Goal: Task Accomplishment & Management: Manage account settings

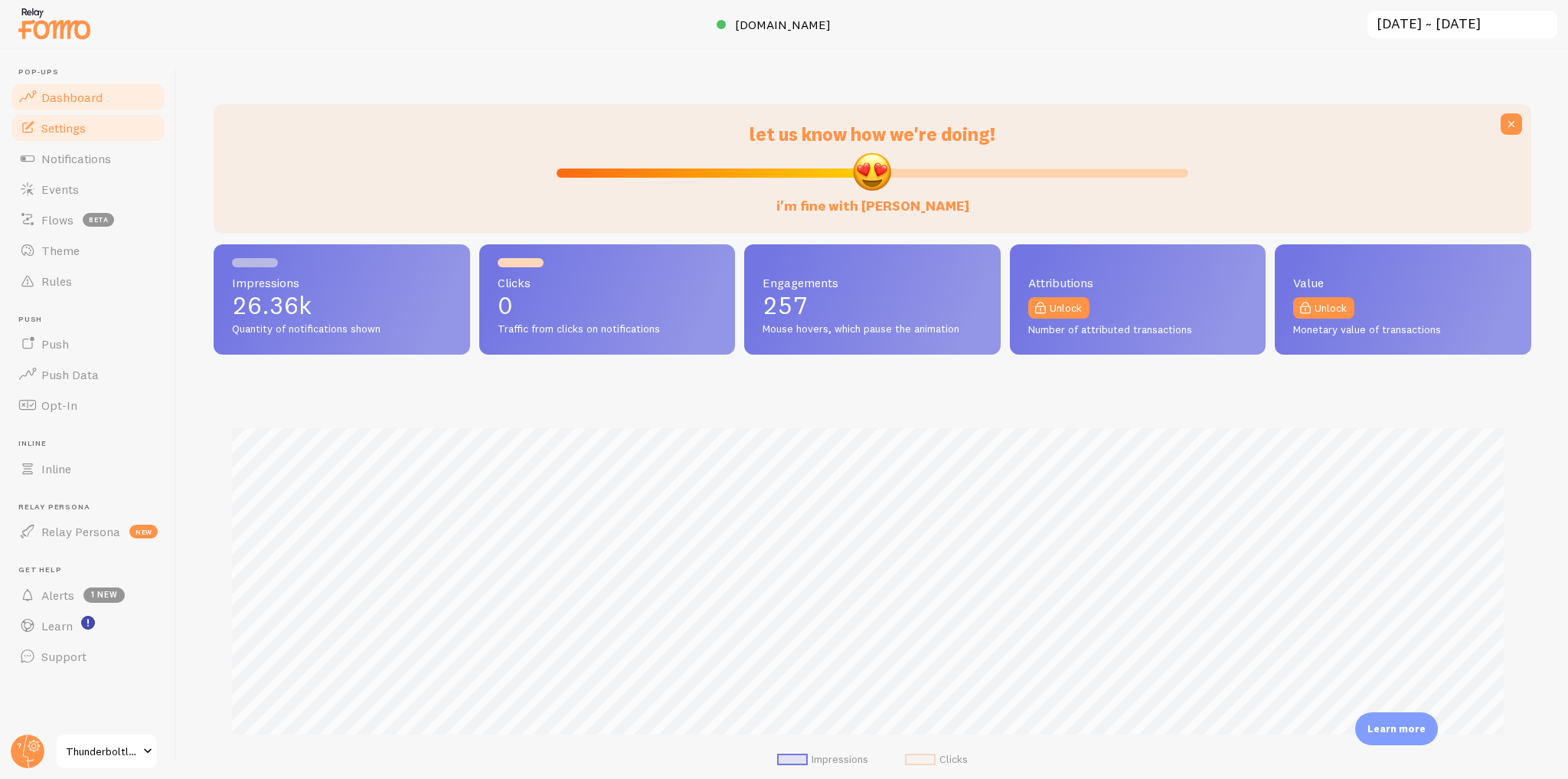
click at [63, 139] on link "Settings" at bounding box center [87, 128] width 158 height 30
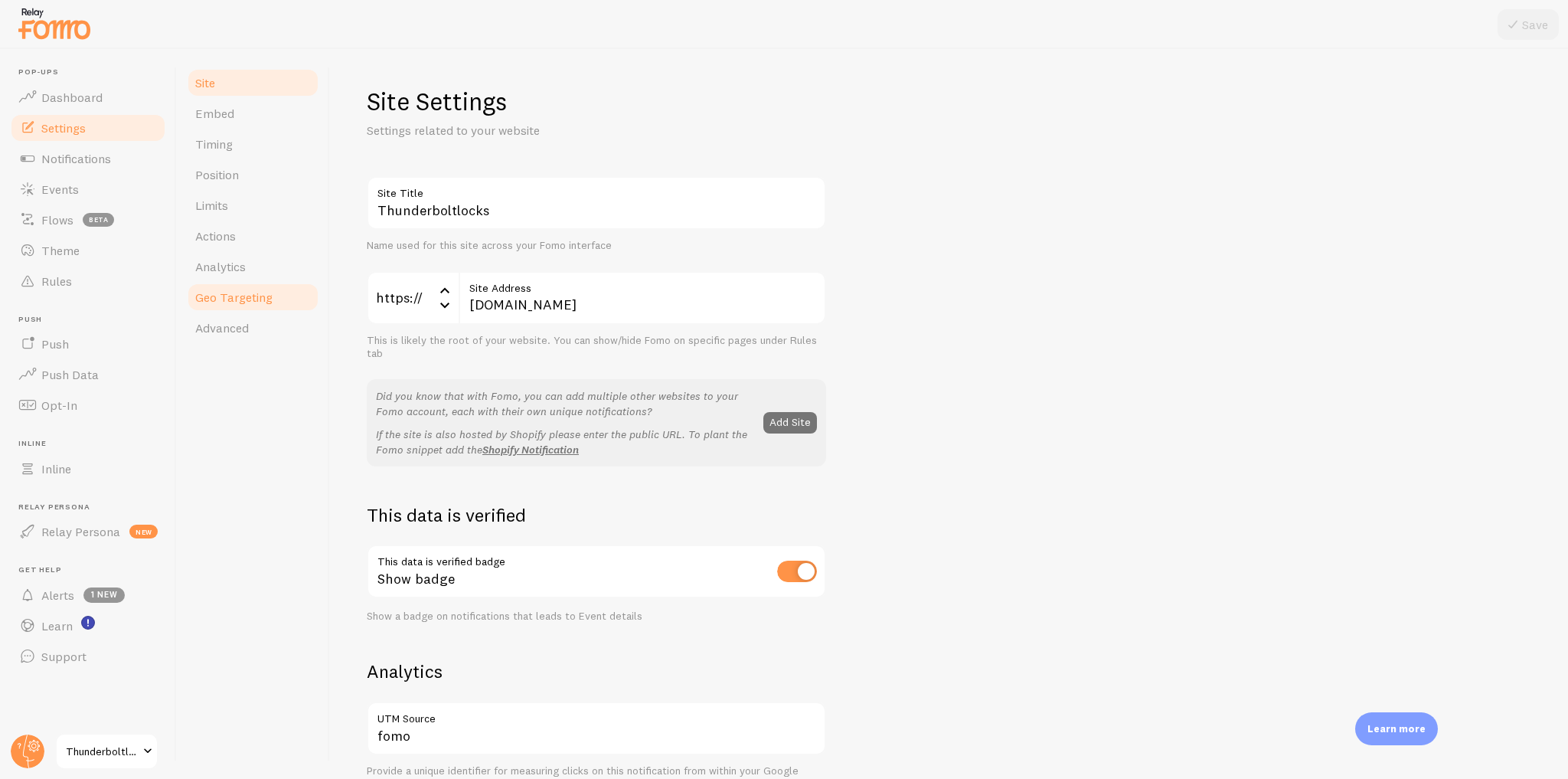
click at [240, 300] on span "Geo Targeting" at bounding box center [233, 297] width 77 height 15
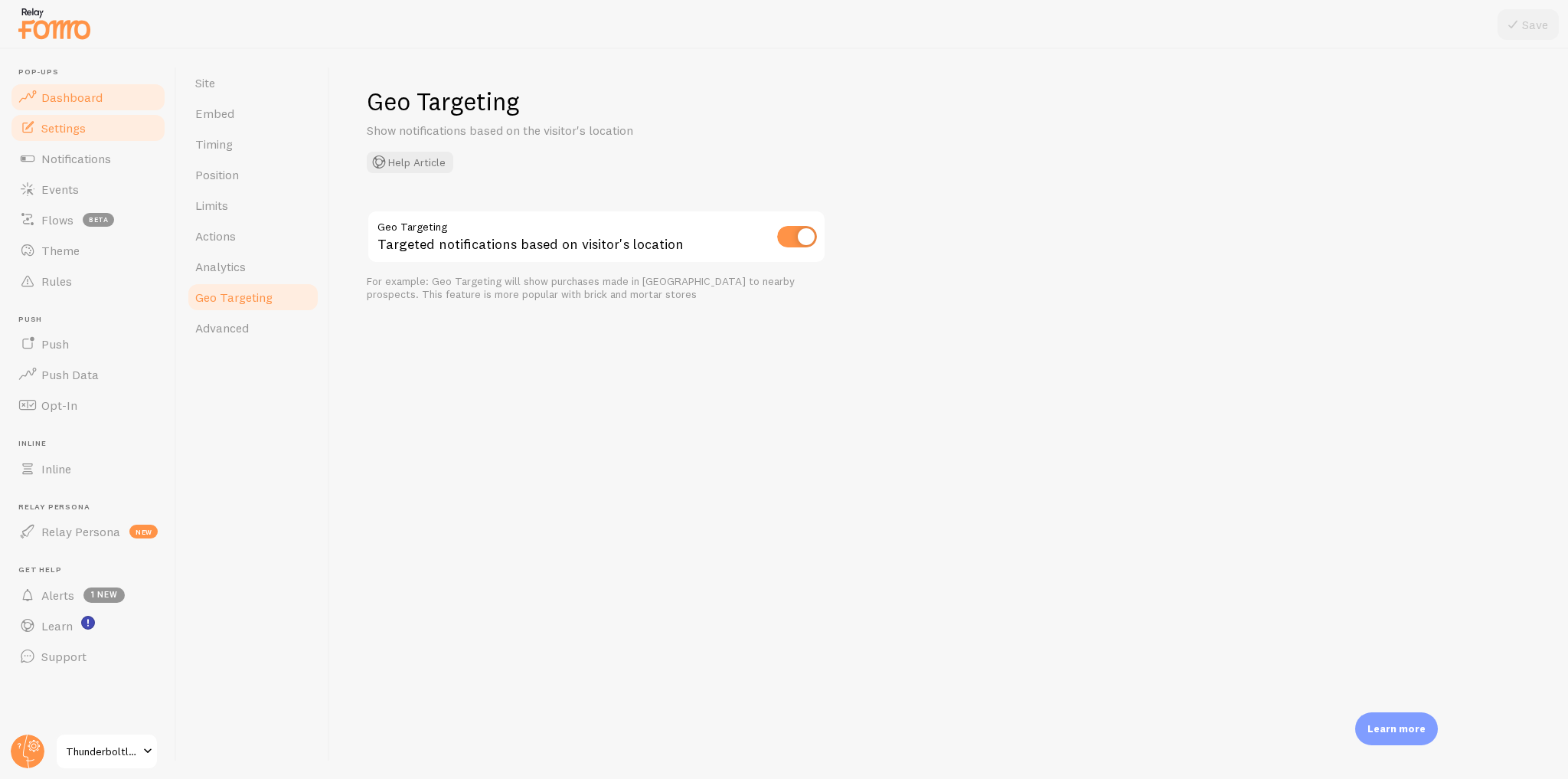
click at [99, 104] on link "Dashboard" at bounding box center [87, 97] width 158 height 30
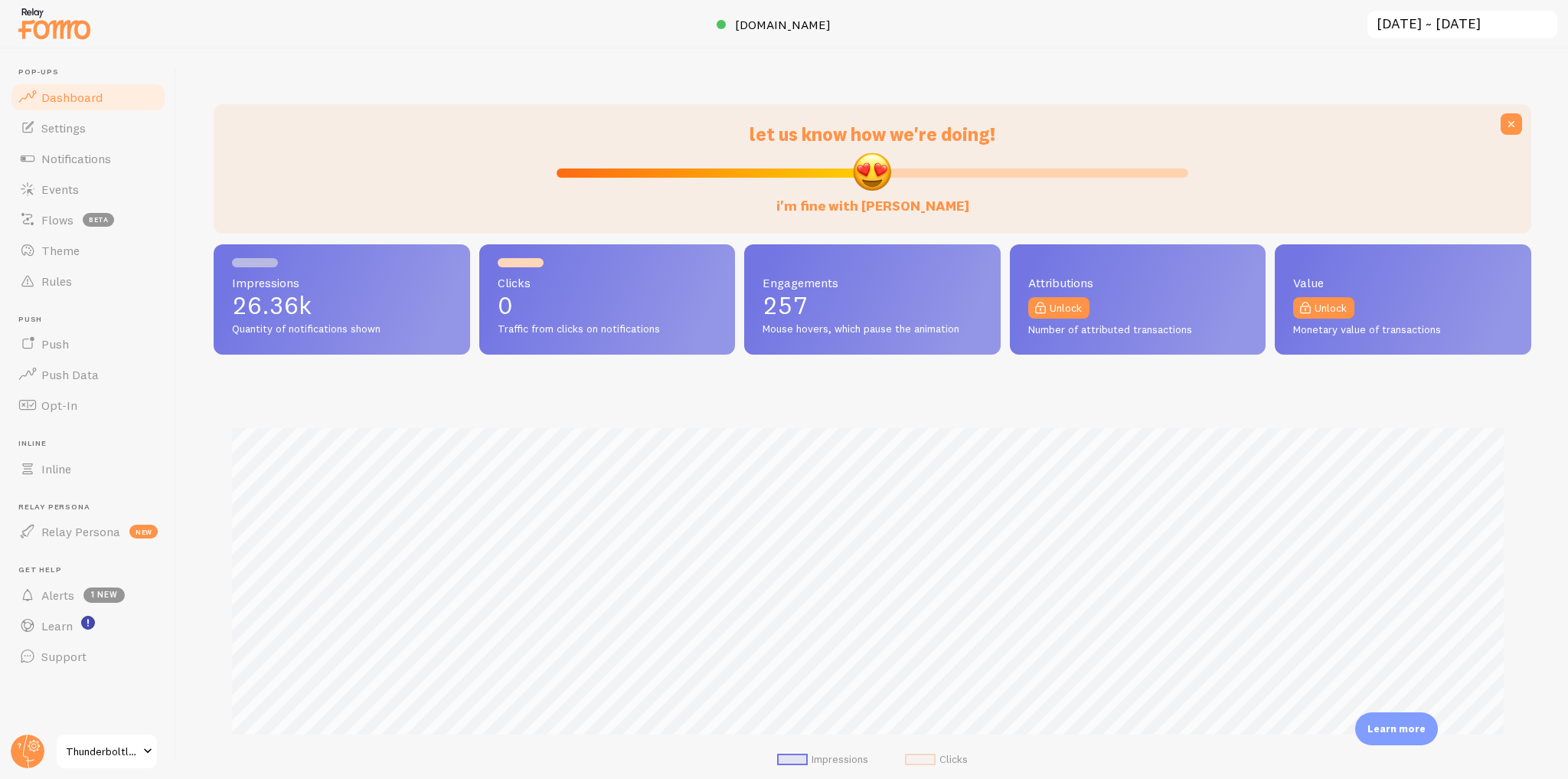
scroll to position [402, 1308]
click at [102, 132] on link "Settings" at bounding box center [87, 128] width 158 height 30
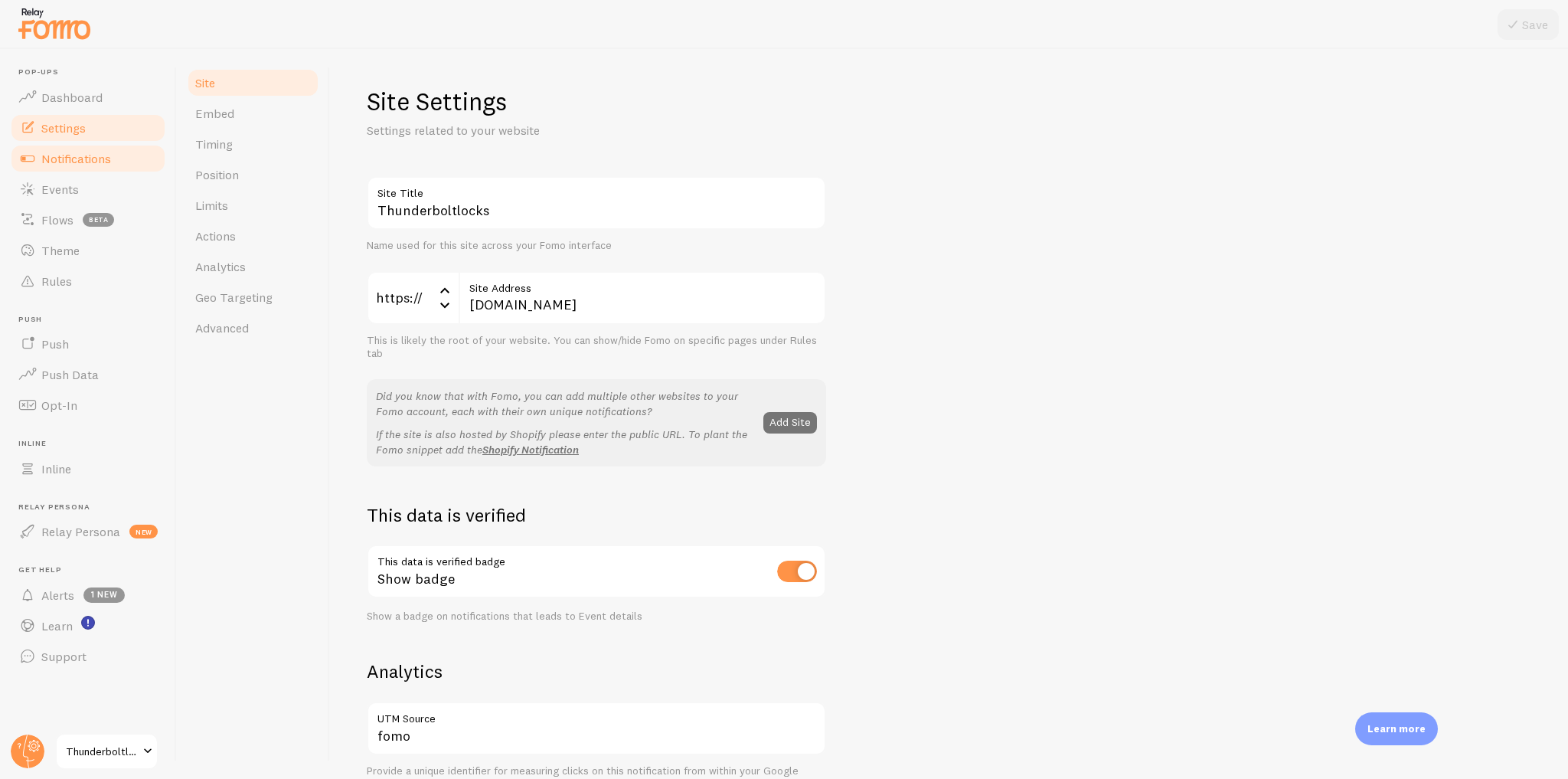
click at [106, 167] on link "Notifications" at bounding box center [87, 159] width 158 height 30
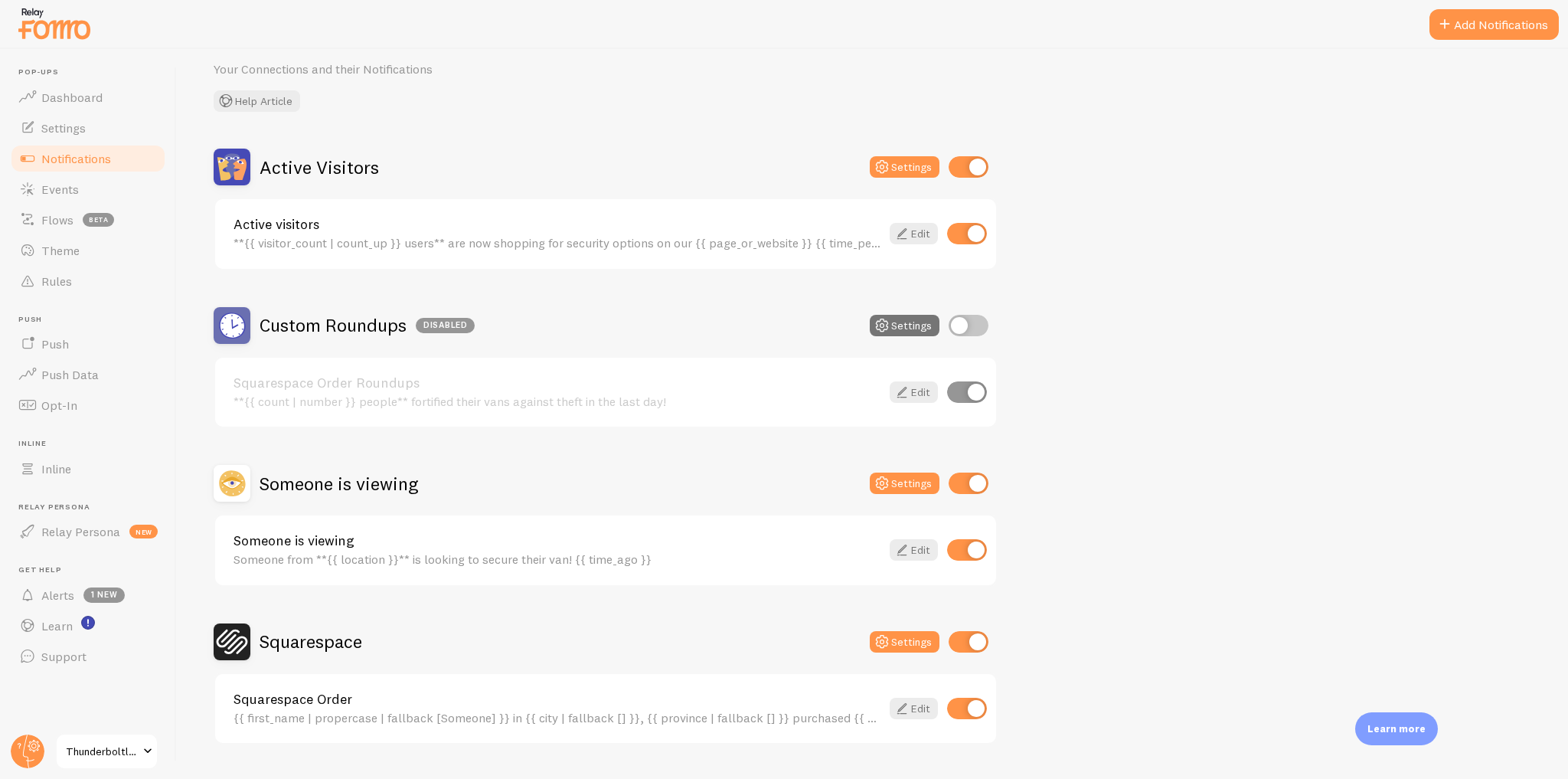
scroll to position [98, 0]
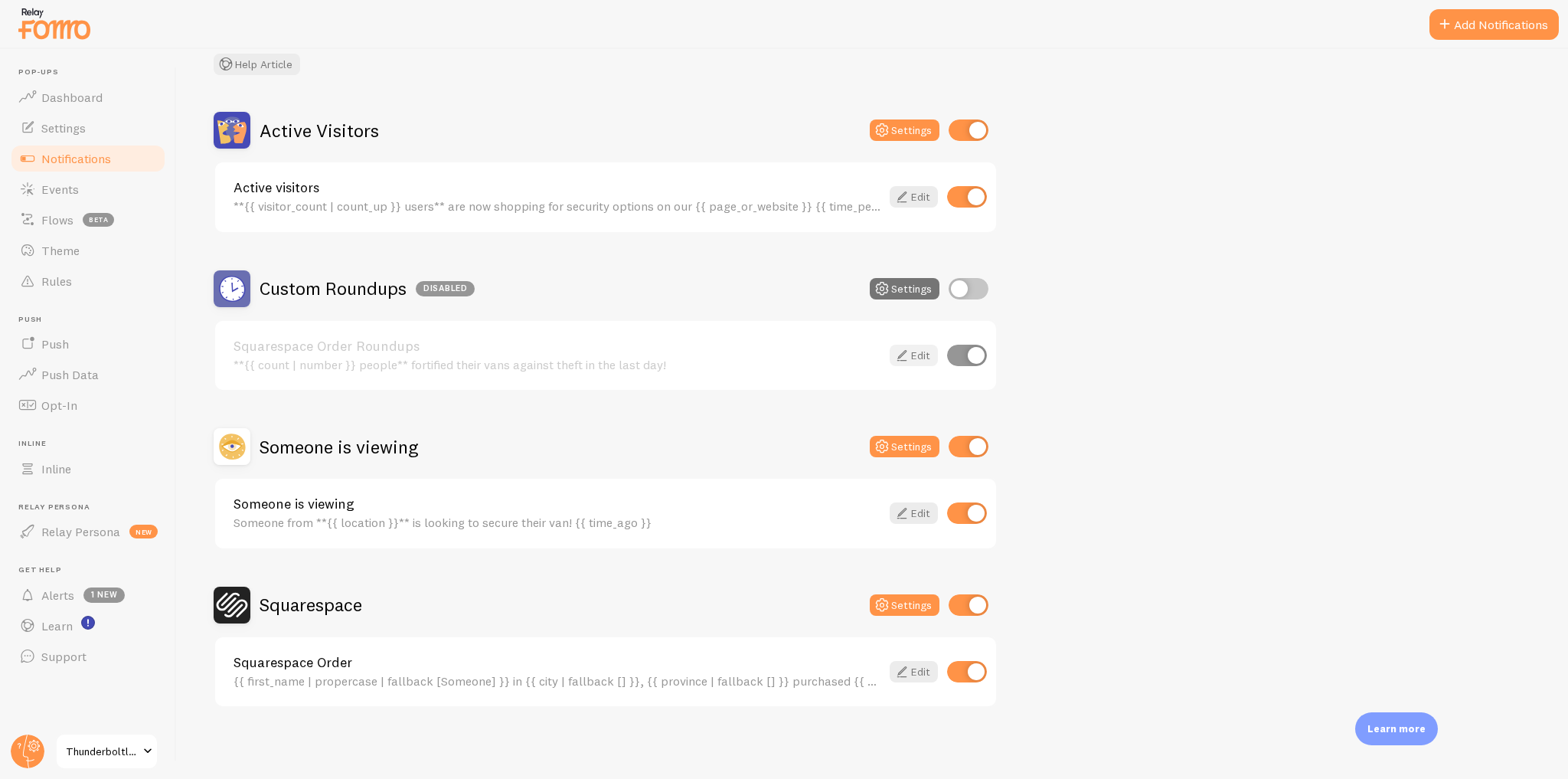
click at [896, 348] on icon at bounding box center [901, 355] width 18 height 18
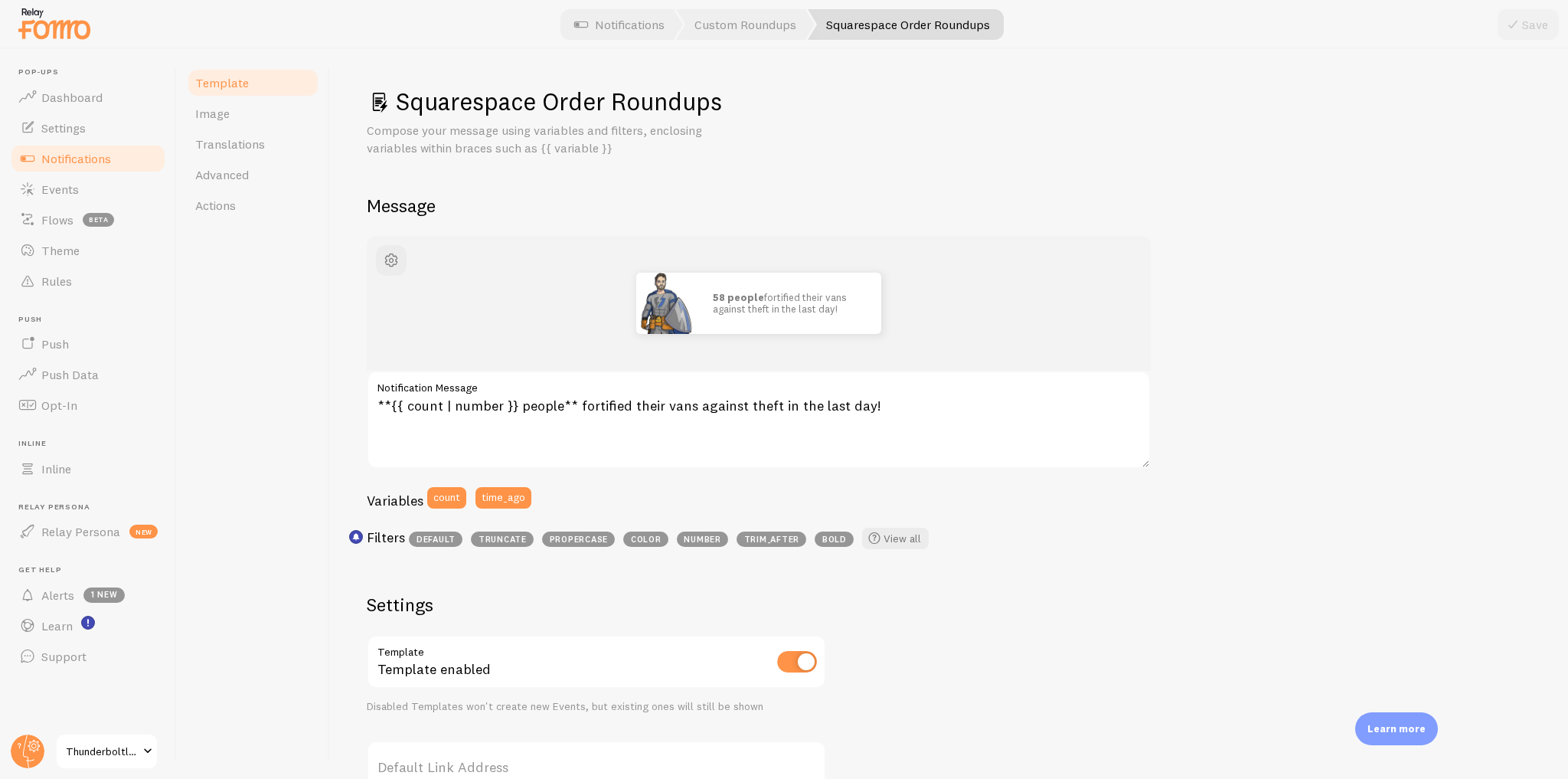
click at [93, 157] on span "Notifications" at bounding box center [76, 158] width 70 height 15
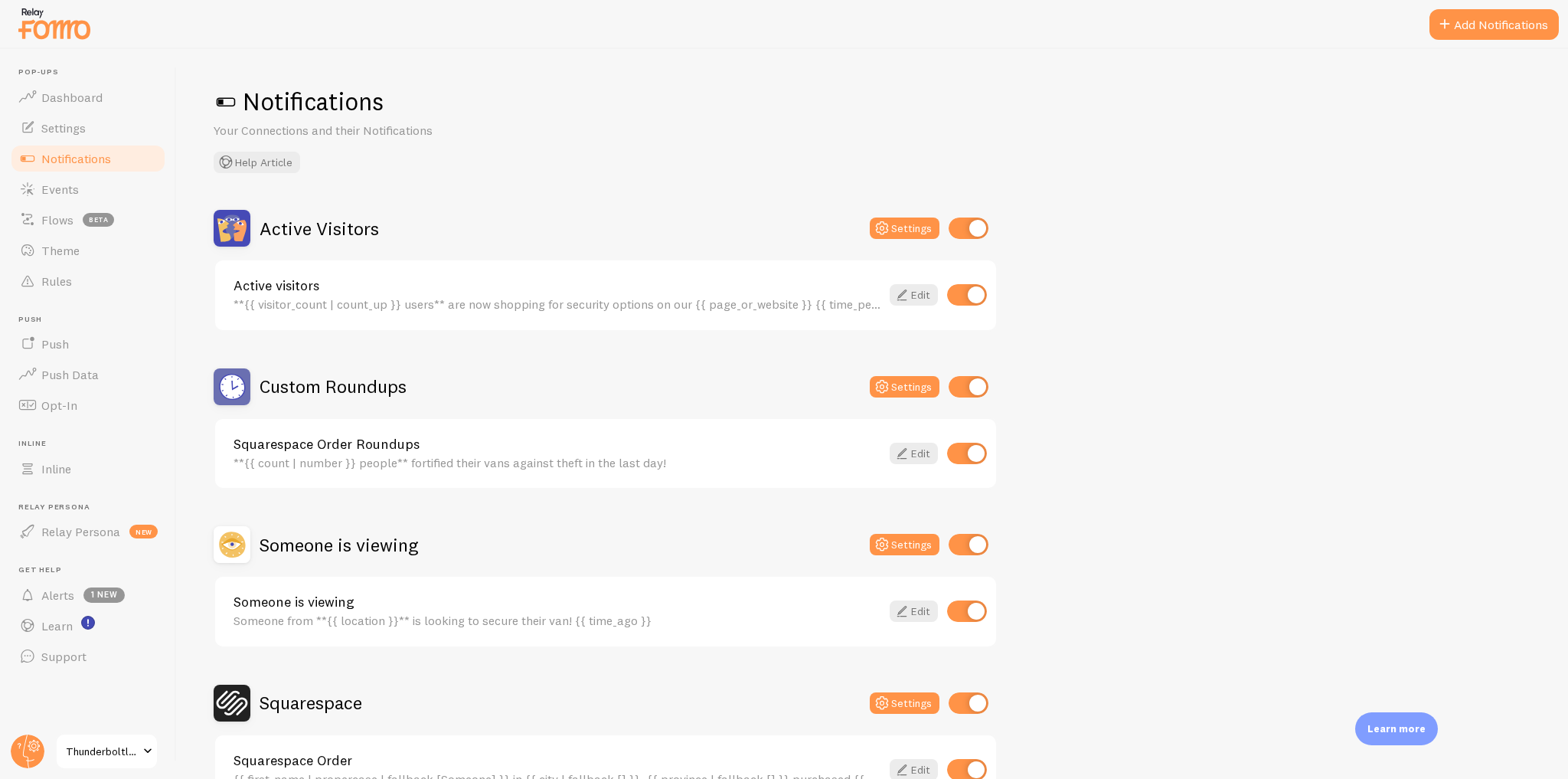
scroll to position [98, 0]
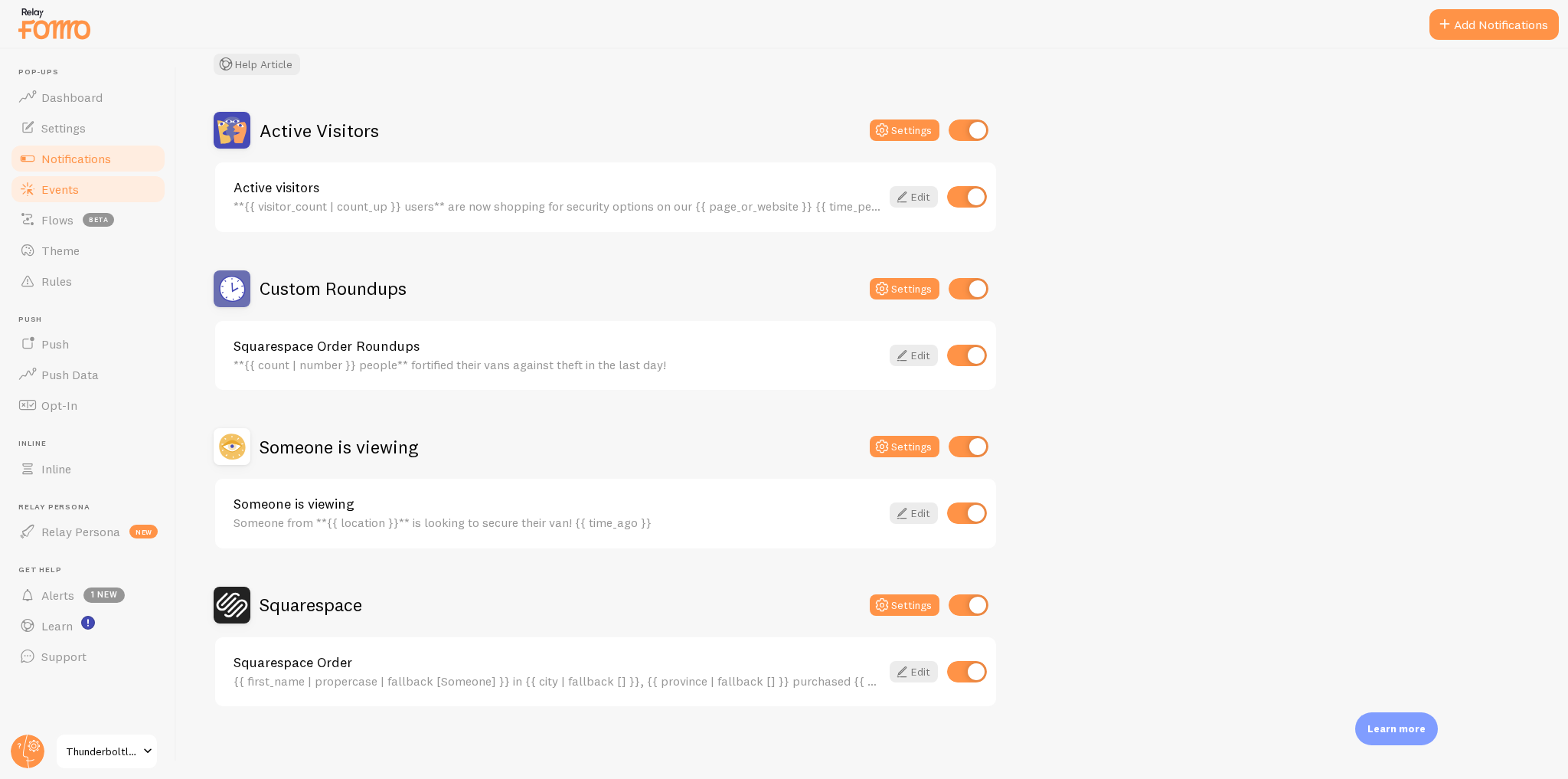
click at [89, 190] on link "Events" at bounding box center [87, 189] width 158 height 30
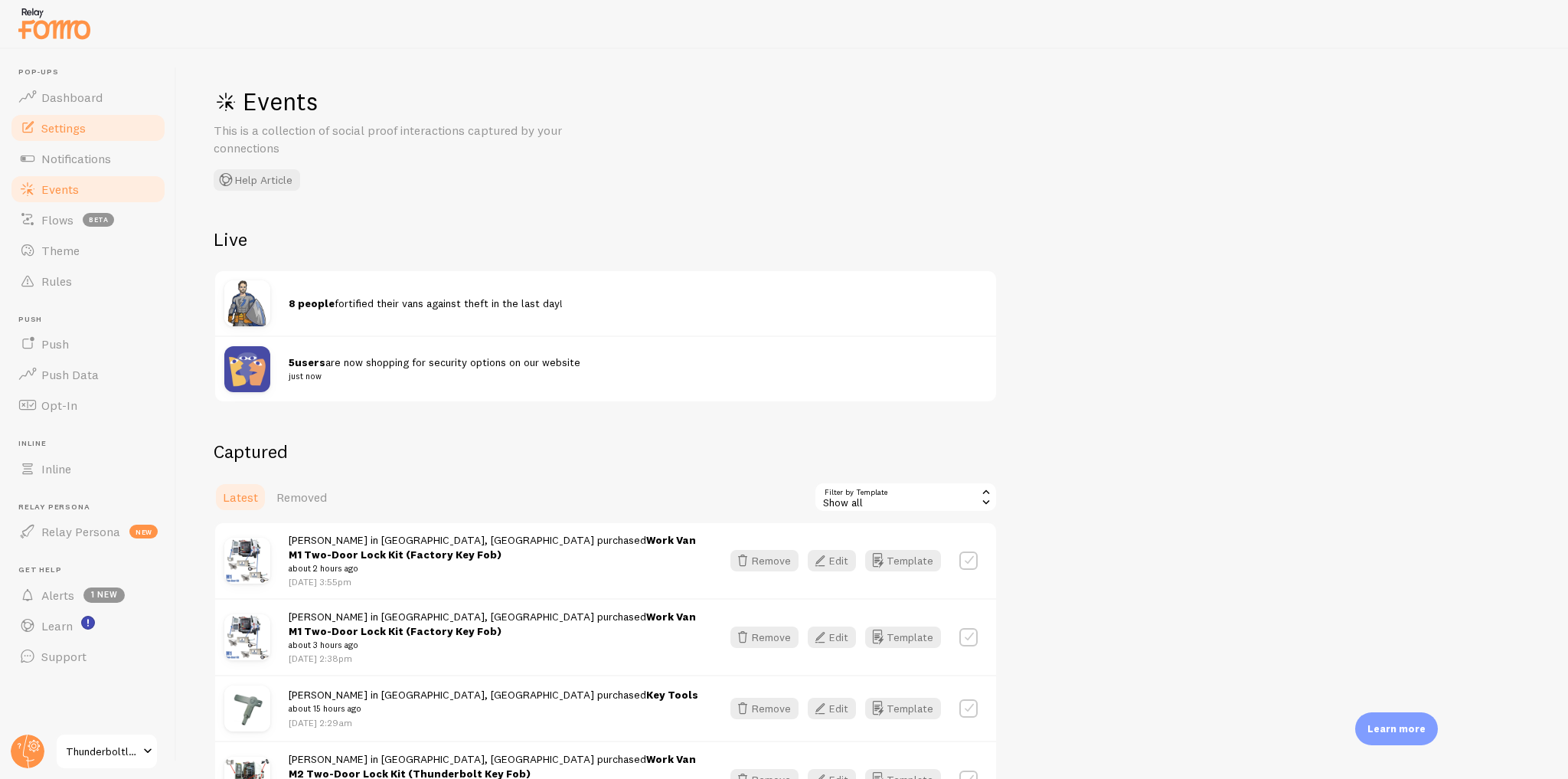
click at [72, 133] on span "Settings" at bounding box center [63, 128] width 44 height 15
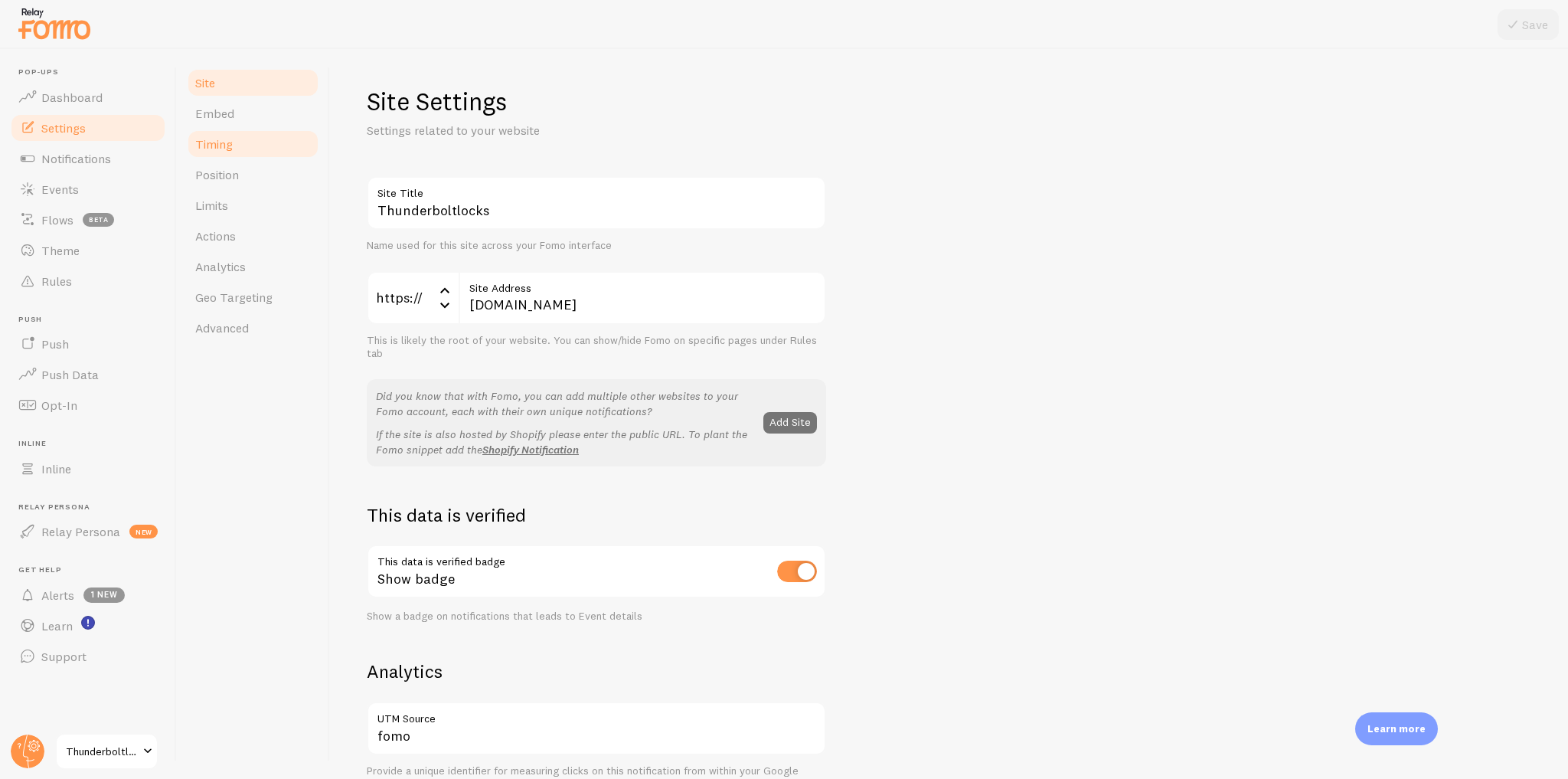
click at [236, 144] on link "Timing" at bounding box center [253, 144] width 134 height 30
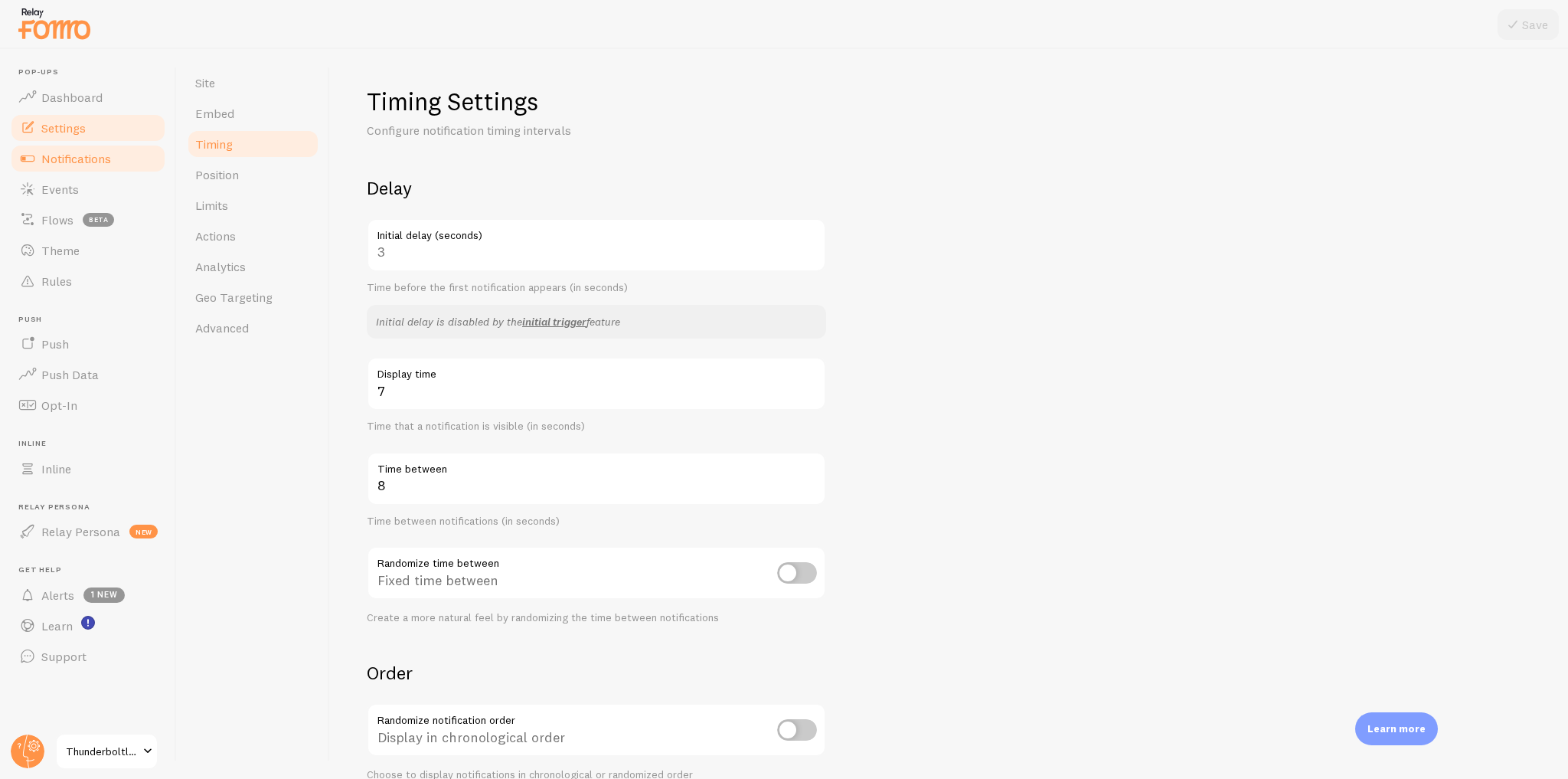
click at [107, 153] on span "Notifications" at bounding box center [76, 158] width 70 height 15
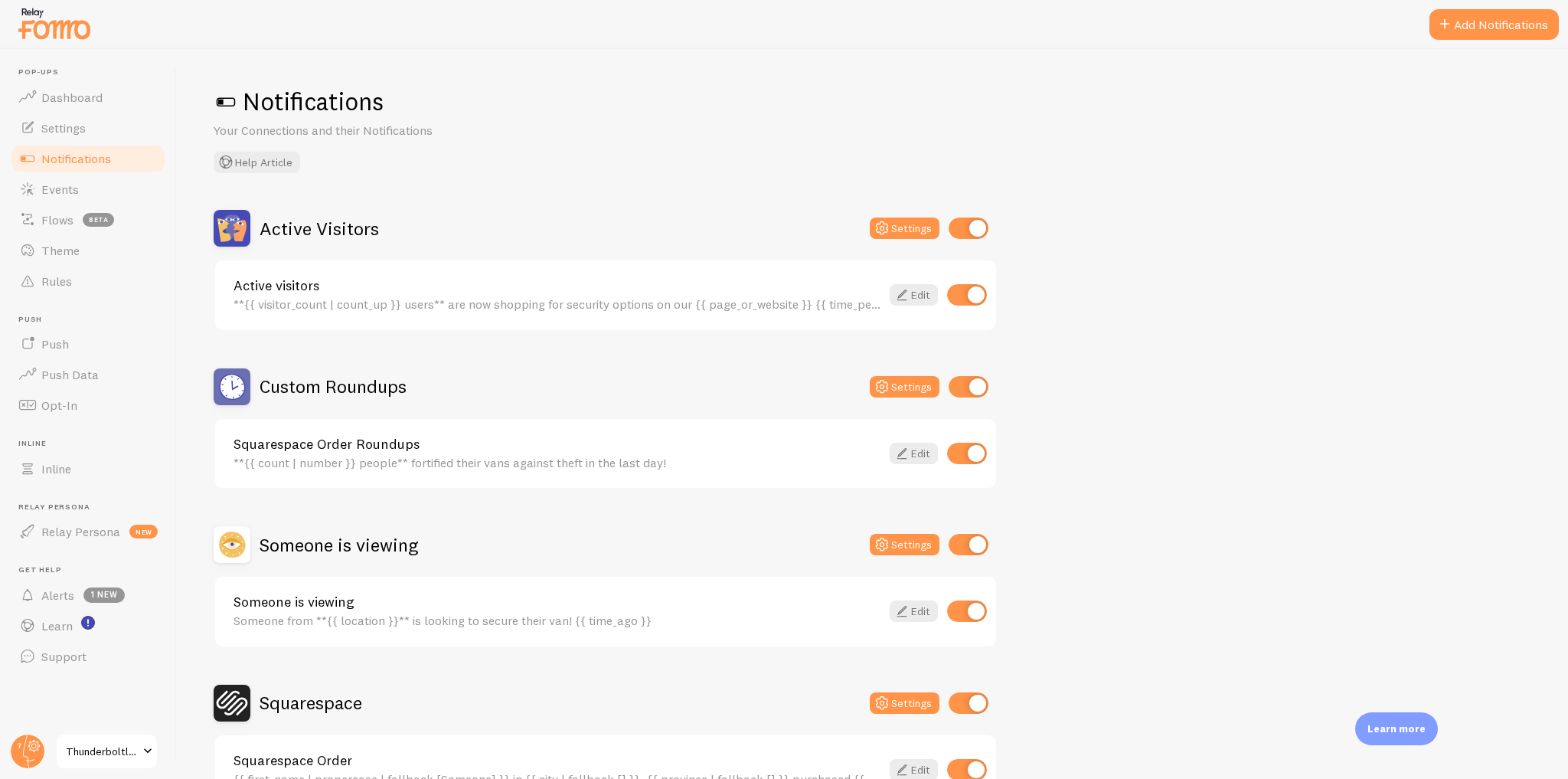
click at [291, 229] on h2 "Active Visitors" at bounding box center [319, 229] width 120 height 24
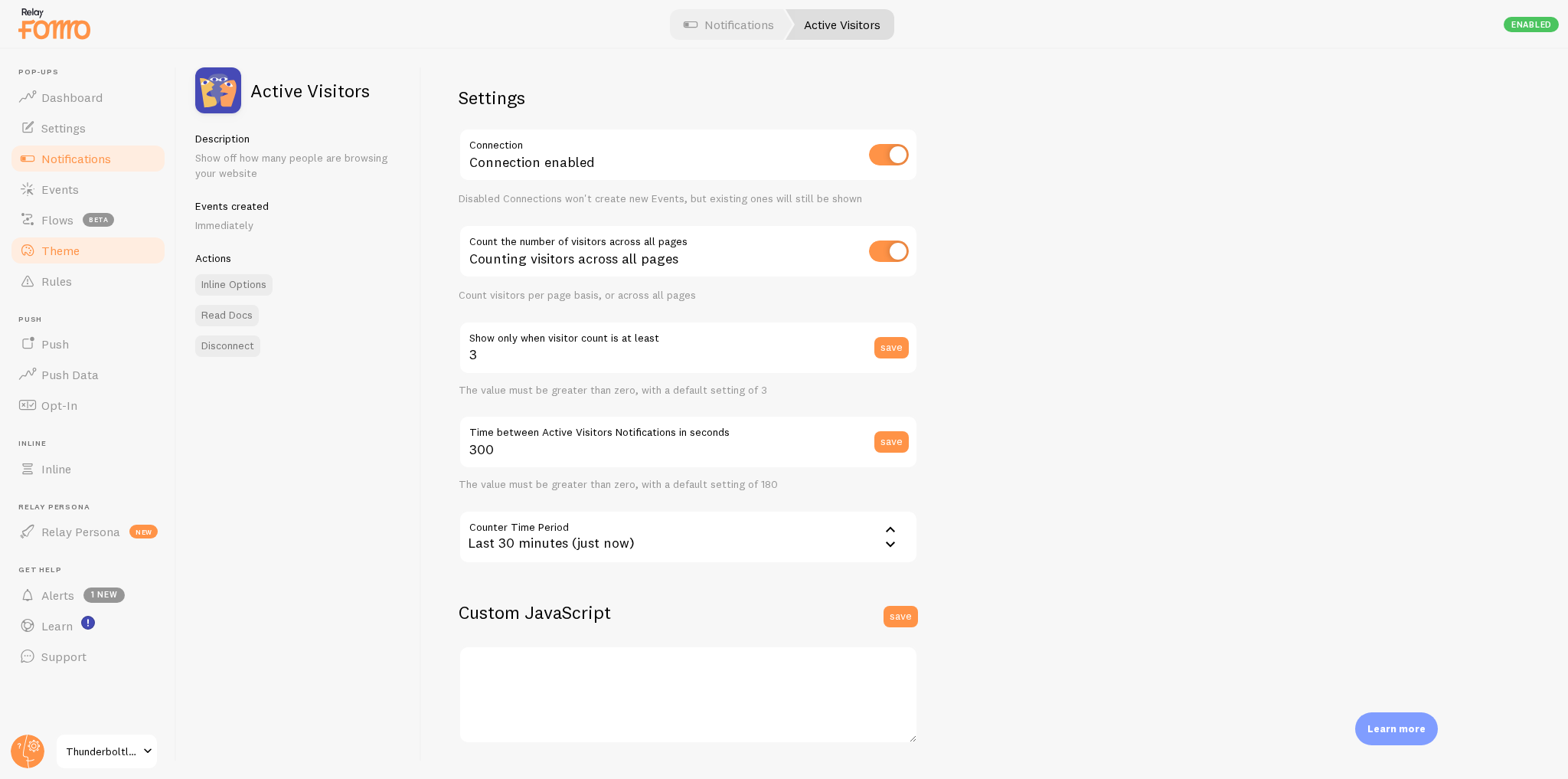
click at [71, 254] on span "Theme" at bounding box center [61, 250] width 38 height 15
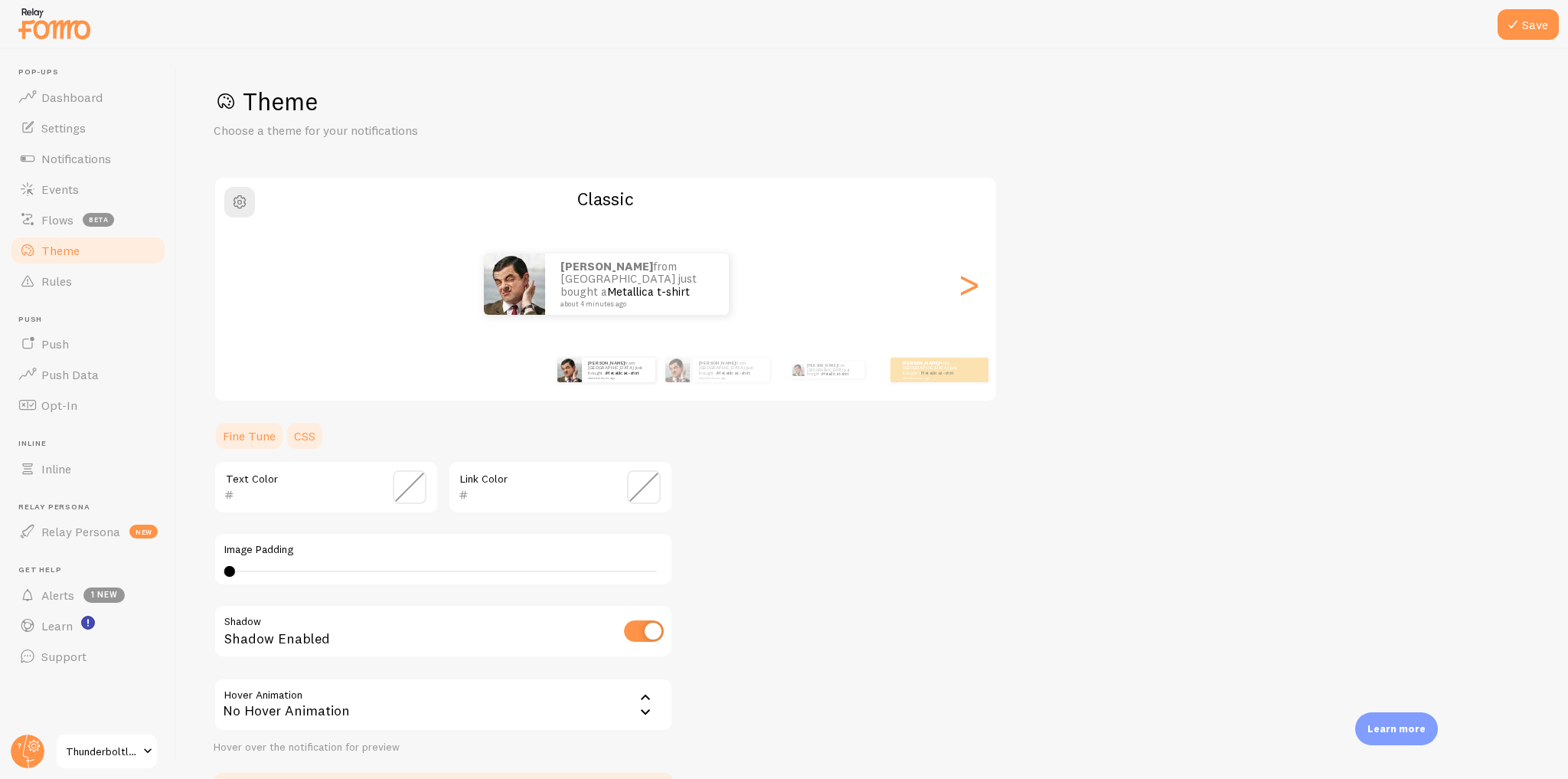
click at [310, 432] on link "CSS" at bounding box center [305, 436] width 40 height 30
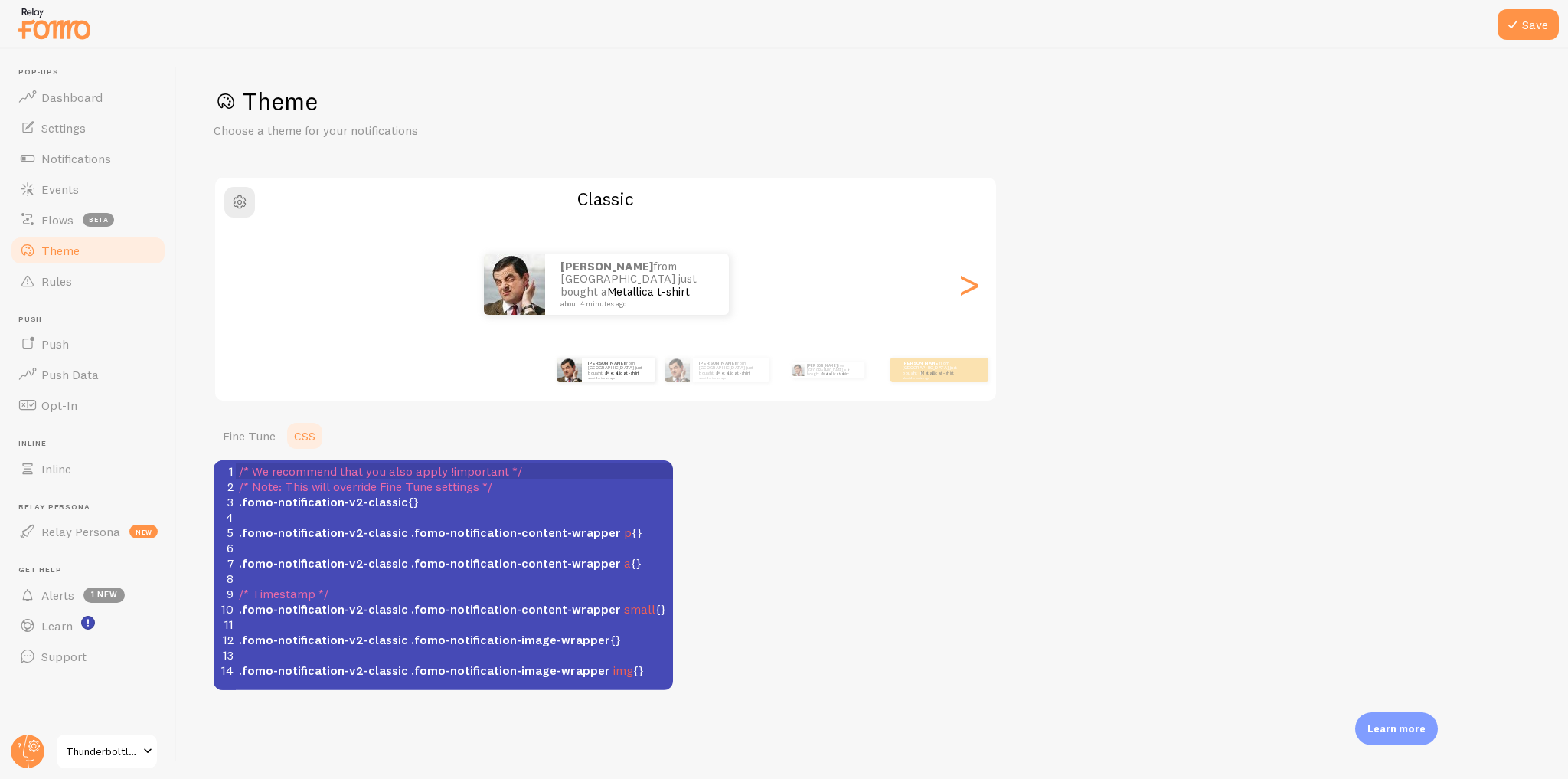
scroll to position [6, 0]
click at [407, 500] on span ".fomo-notification-v2-classic {}" at bounding box center [329, 501] width 180 height 15
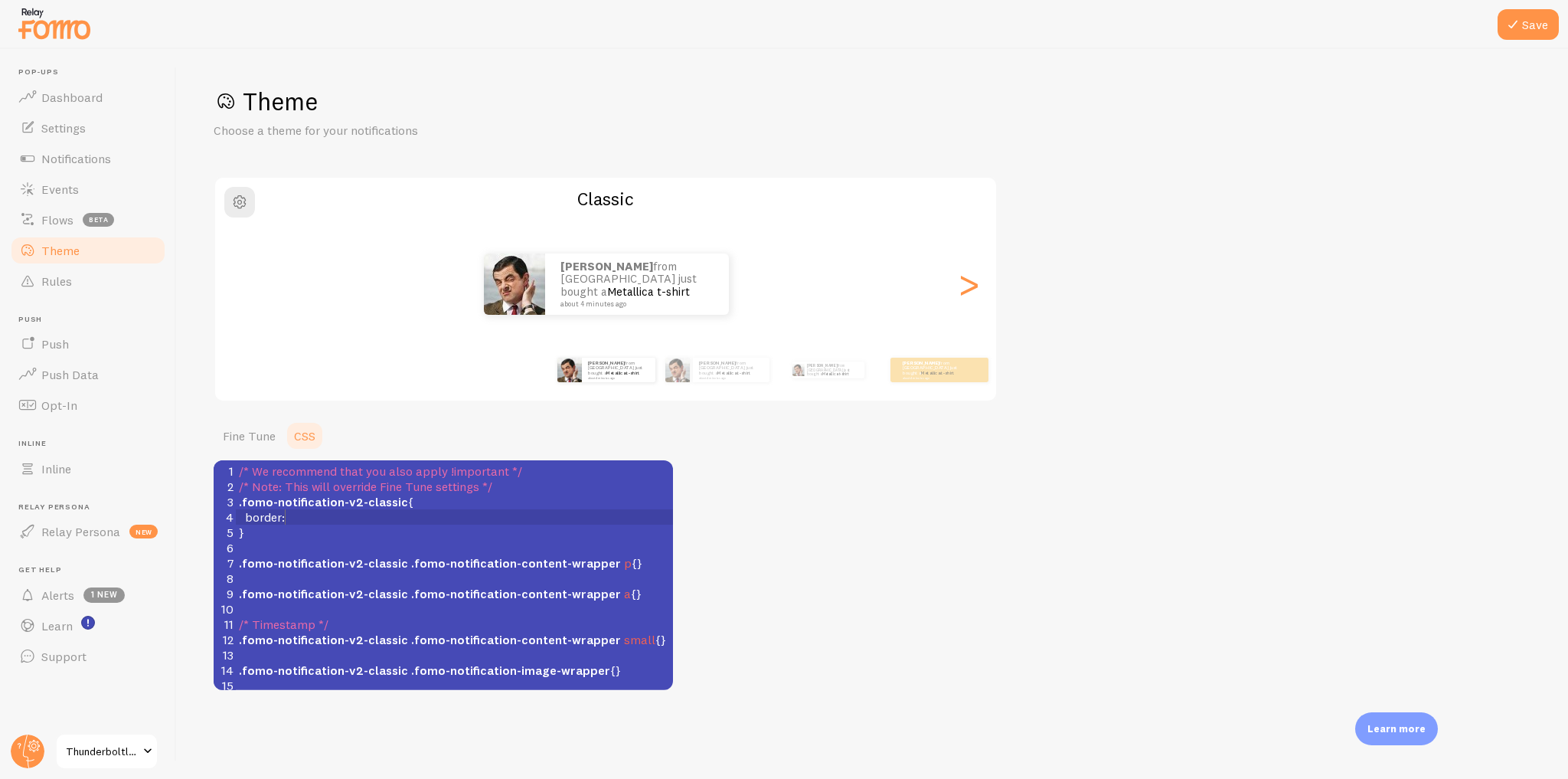
scroll to position [6, 43]
type textarea "border:"
type textarea "1px solid"
click at [292, 518] on span "1px" at bounding box center [294, 517] width 18 height 15
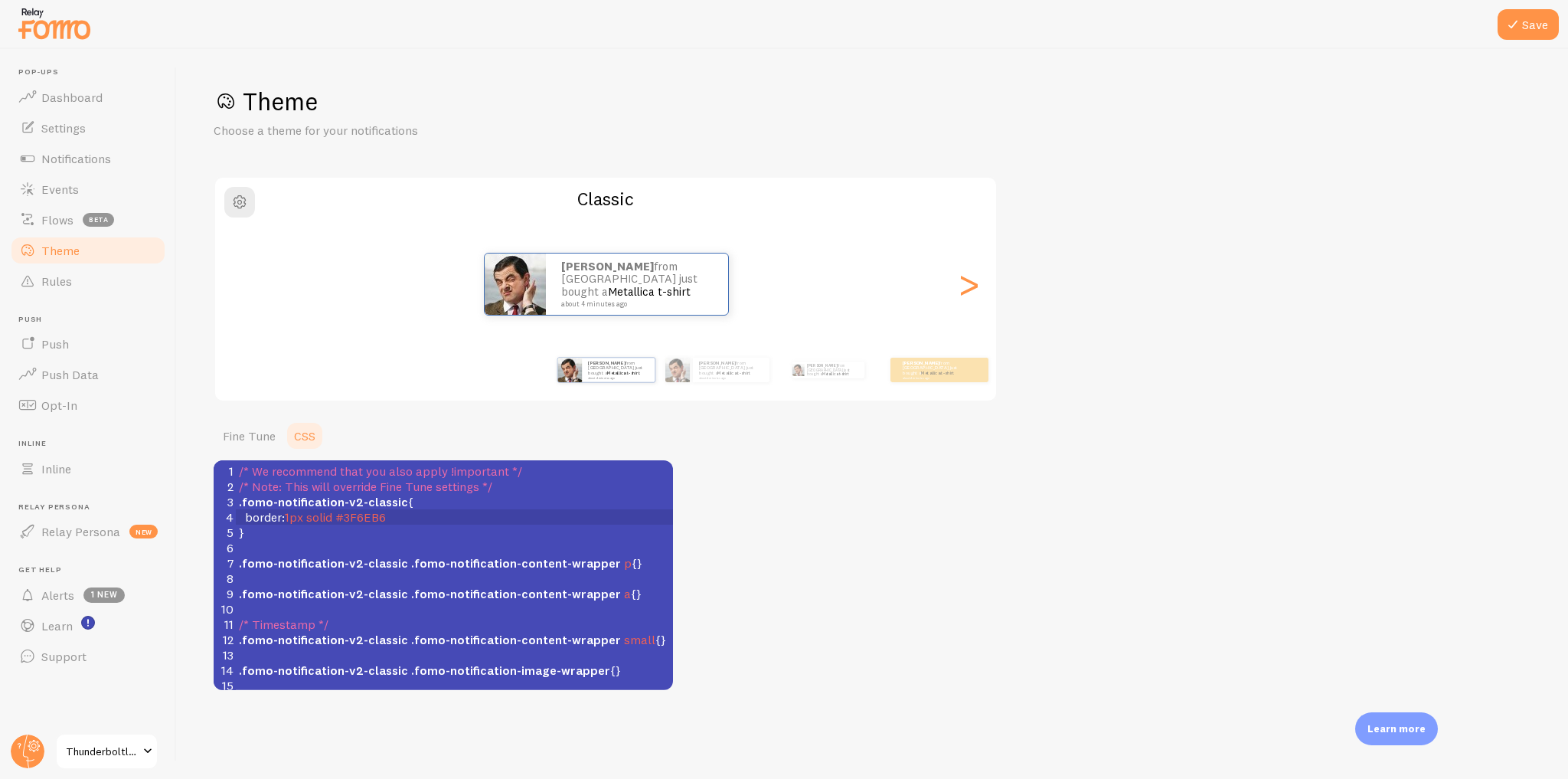
type textarea "2"
click at [395, 515] on pre "border : 2px solid #3F6EB6" at bounding box center [454, 517] width 437 height 15
type textarea ";"
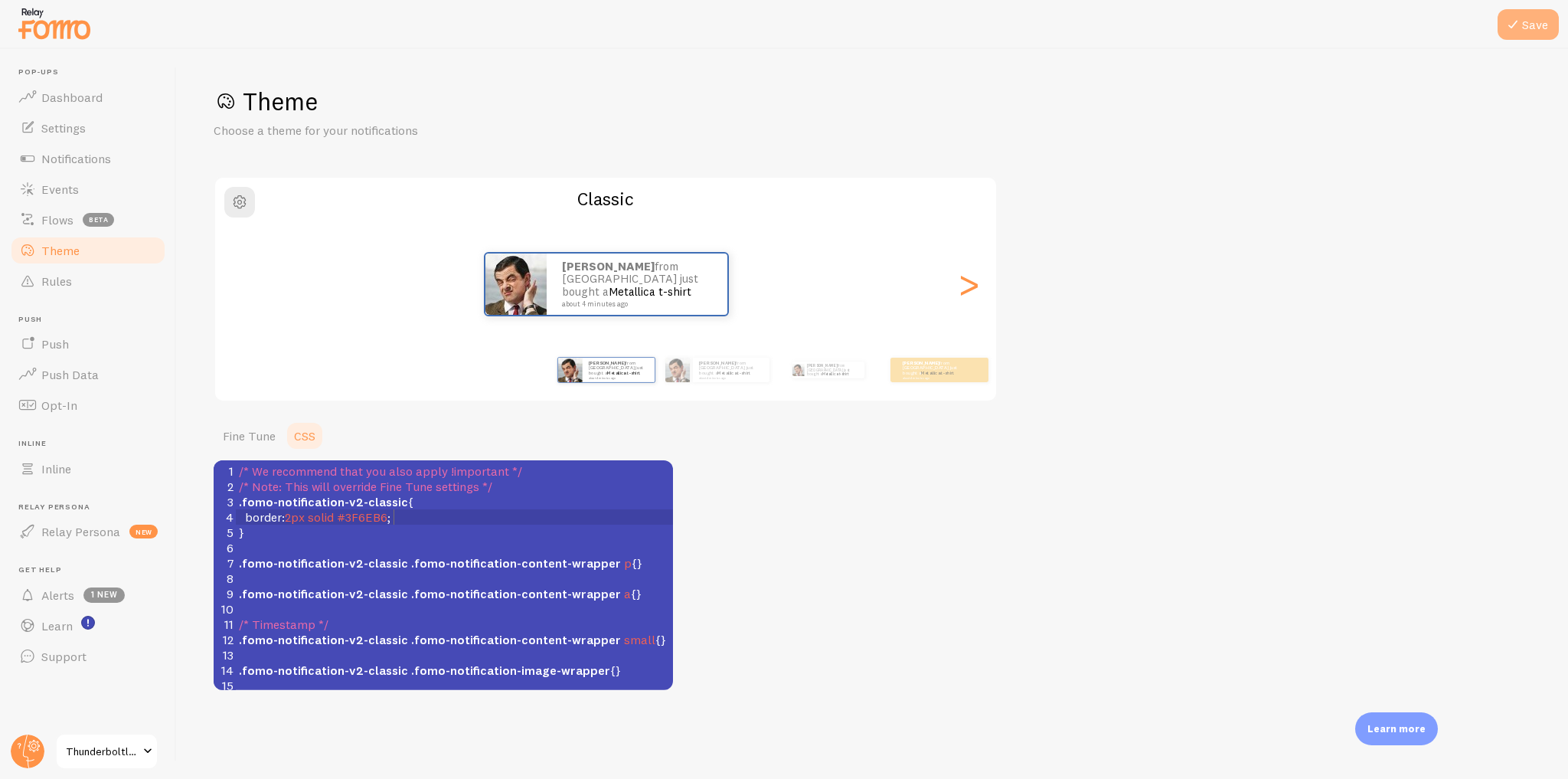
click at [1521, 22] on icon at bounding box center [1513, 24] width 18 height 18
click at [99, 165] on link "Notifications" at bounding box center [87, 159] width 158 height 30
